Goal: Participate in discussion: Participate in discussion

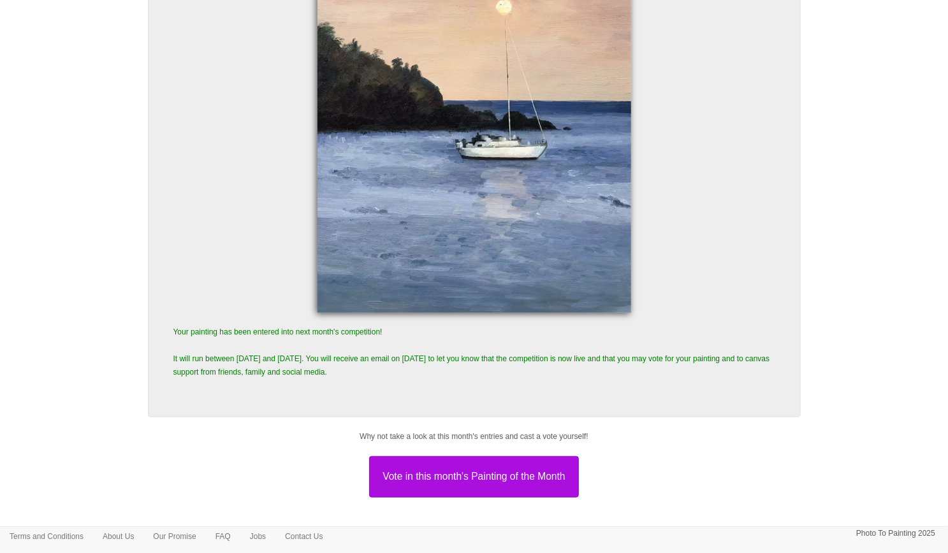
scroll to position [305, 0]
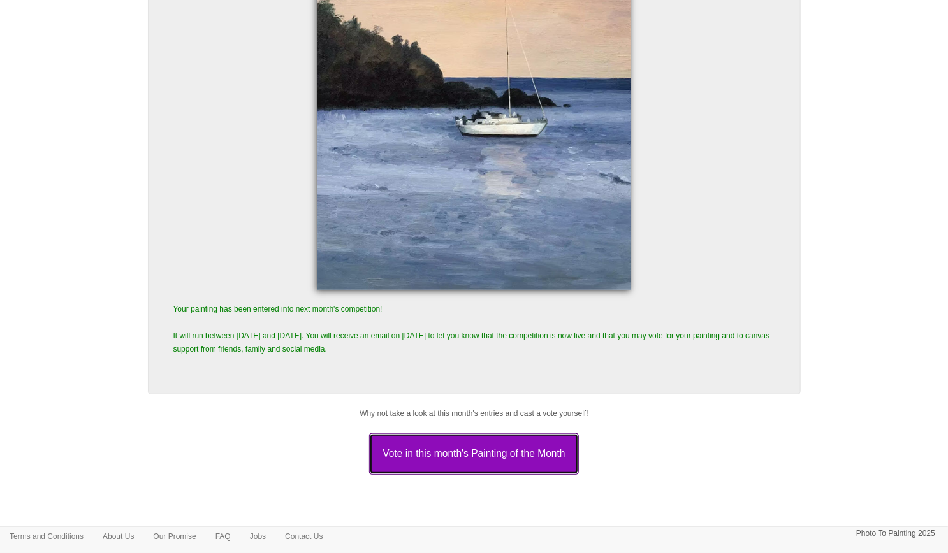
click at [493, 450] on button "Vote in this month's Painting of the Month" at bounding box center [473, 453] width 209 height 41
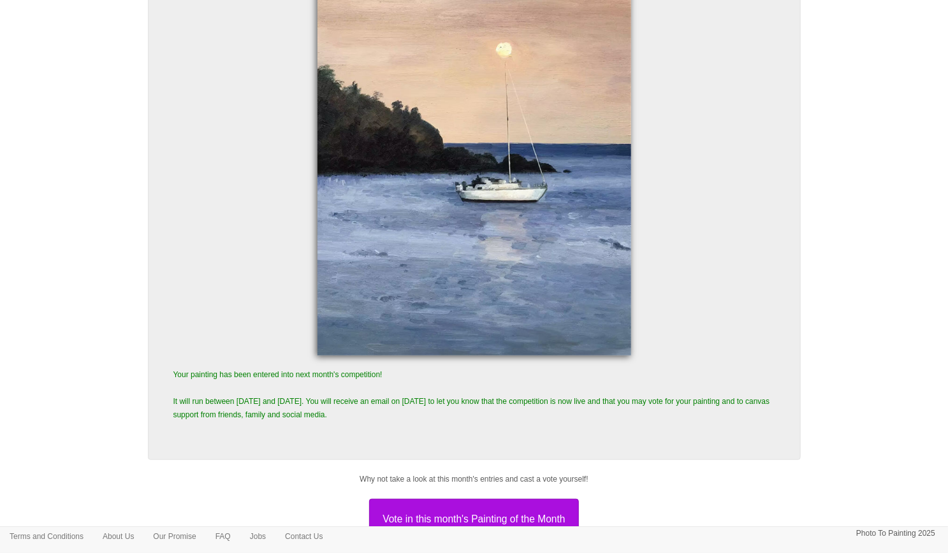
scroll to position [0, 0]
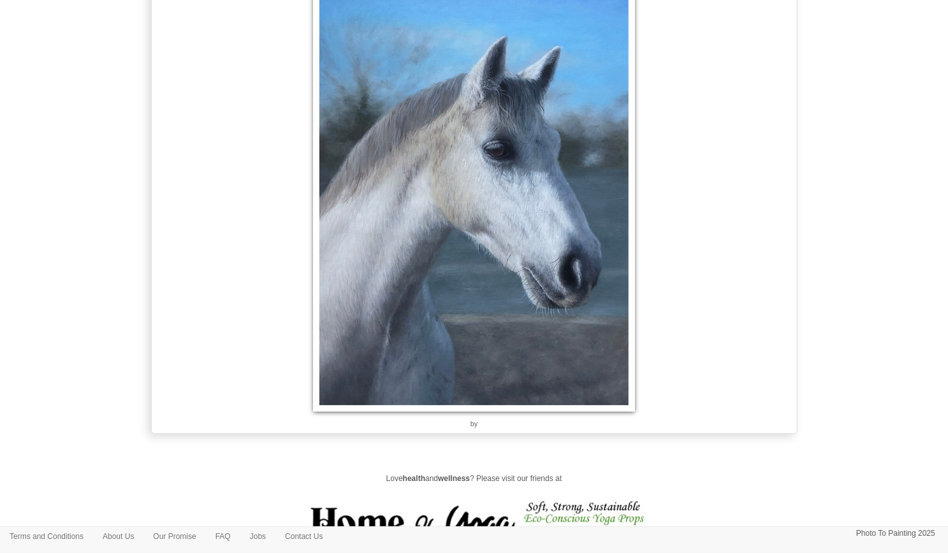
scroll to position [16859, 0]
